Goal: Information Seeking & Learning: Get advice/opinions

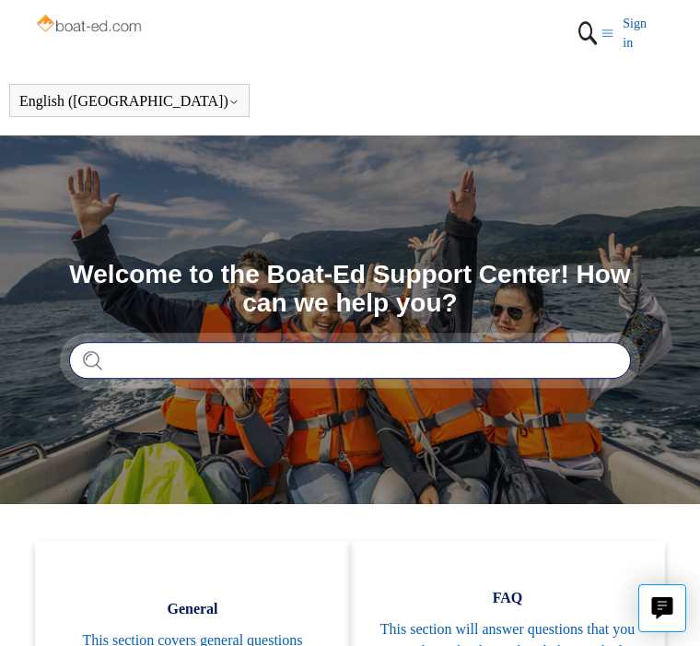
click at [271, 360] on input "Search" at bounding box center [350, 360] width 562 height 37
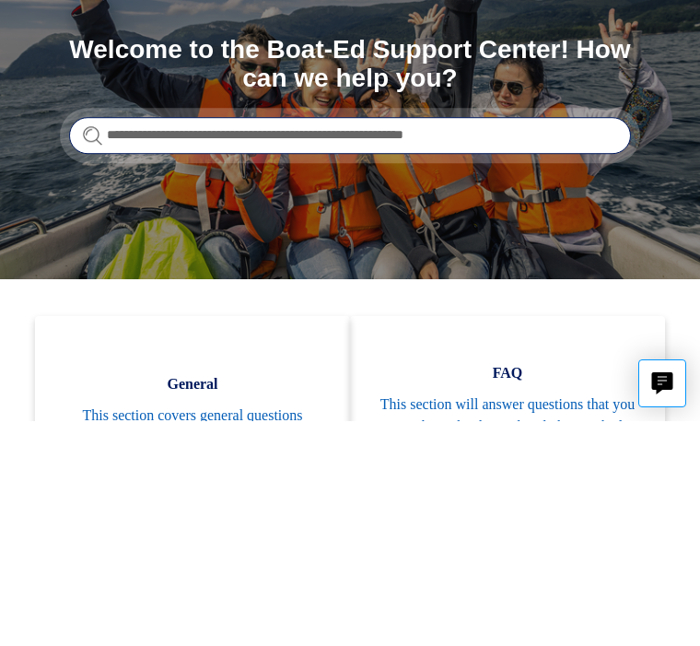
type input "**********"
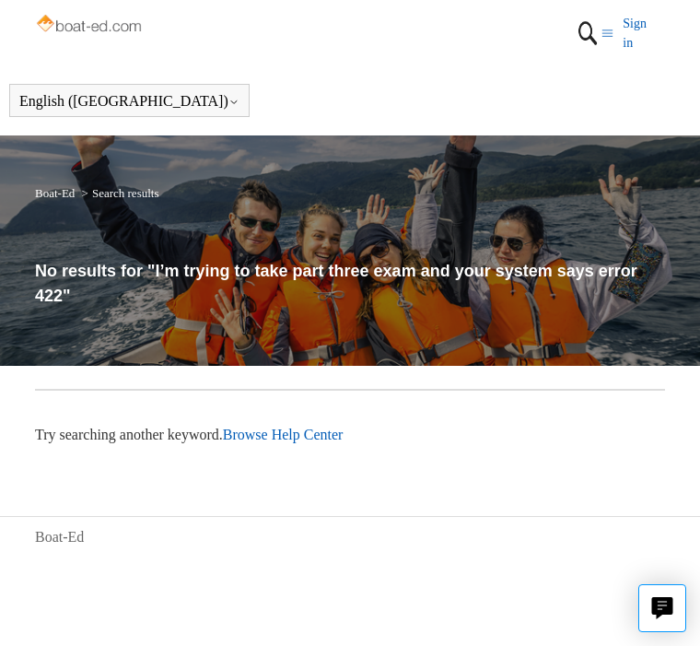
click at [631, 37] on link "Sign in" at bounding box center [644, 33] width 42 height 39
click at [333, 439] on link "Browse Help Center" at bounding box center [283, 435] width 121 height 16
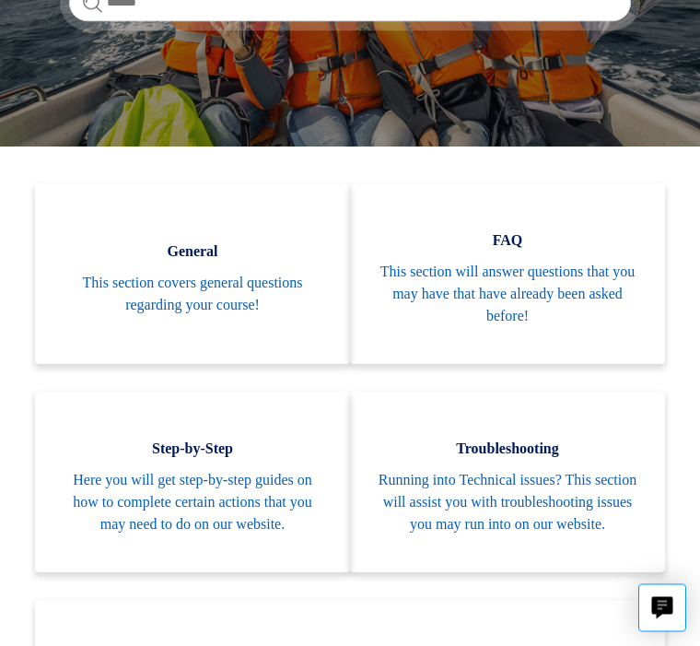
scroll to position [413, 0]
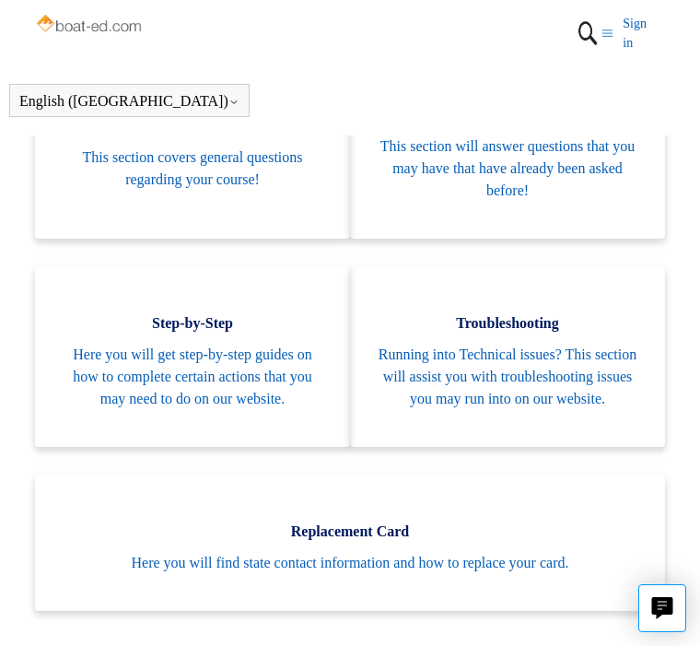
click at [543, 356] on span "Running into Technical issues? This section will assist you with troubleshootin…" at bounding box center [508, 377] width 260 height 66
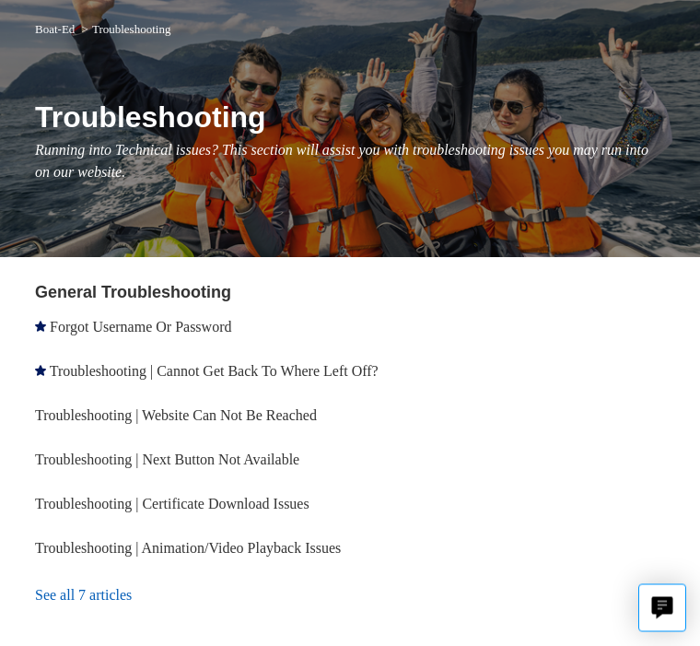
scroll to position [165, 0]
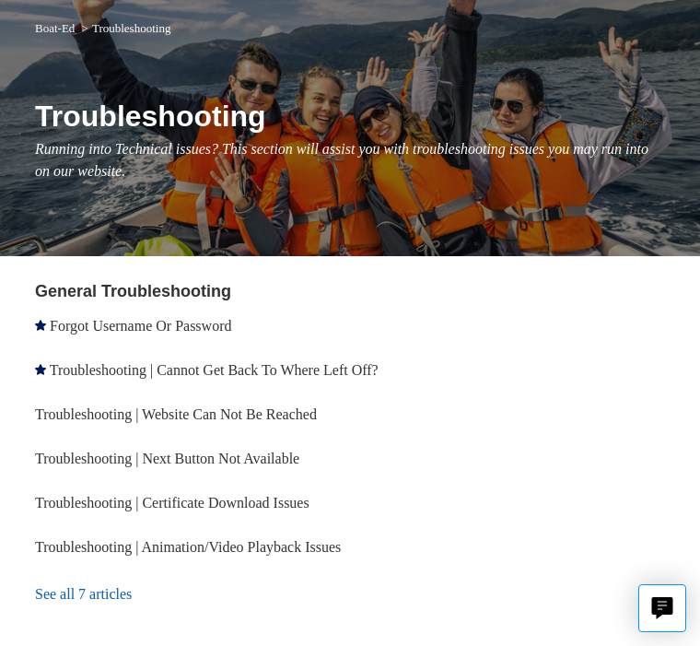
click at [109, 598] on link "See all 7 articles" at bounding box center [350, 595] width 630 height 50
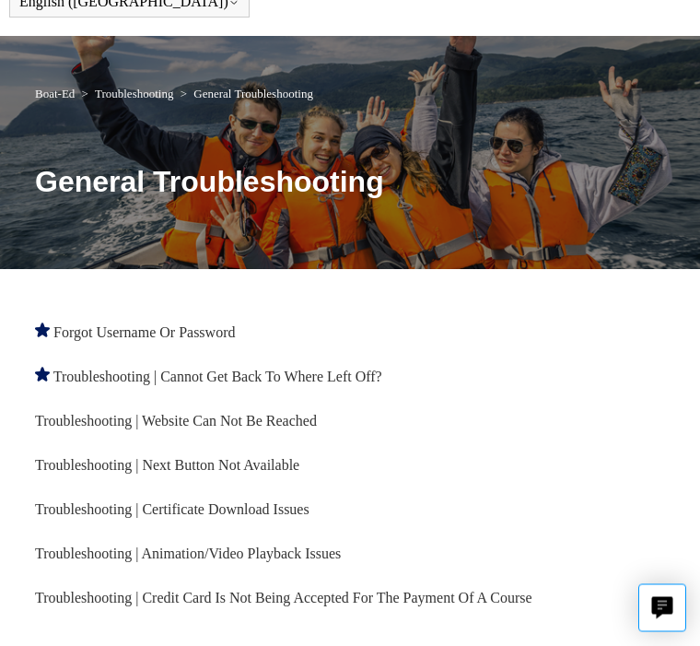
scroll to position [109, 0]
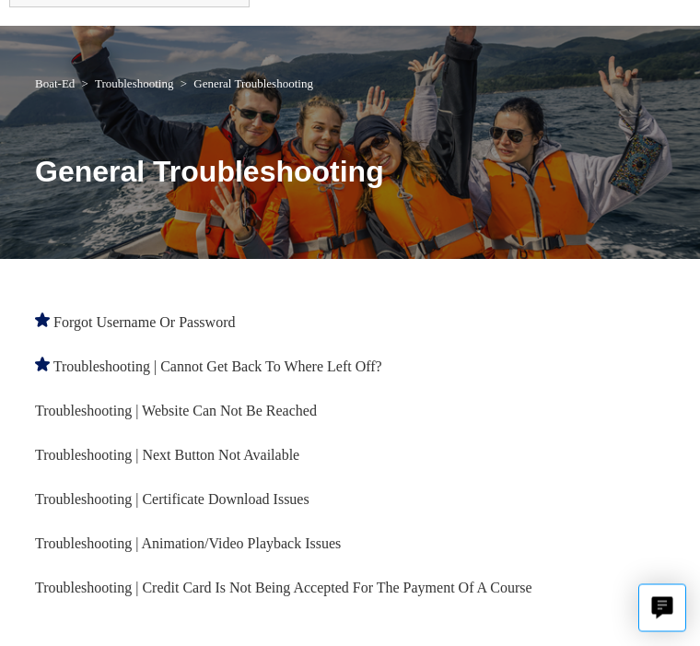
click at [242, 418] on link "Troubleshooting | Website Can Not Be Reached" at bounding box center [176, 412] width 282 height 16
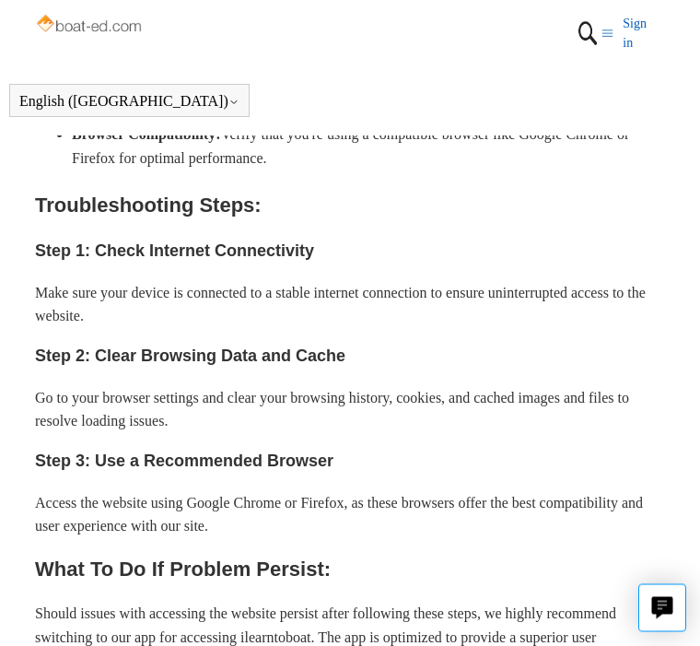
scroll to position [659, 0]
